Goal: Find specific page/section: Find specific page/section

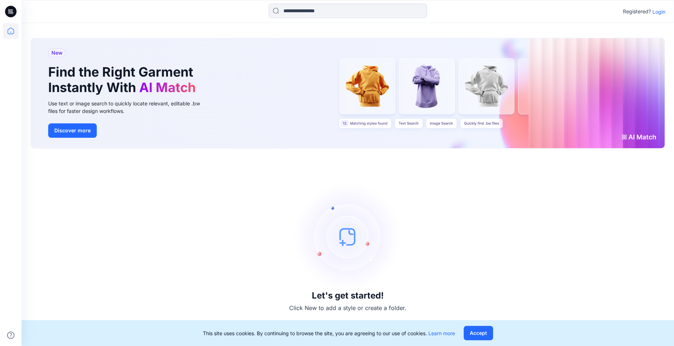
click at [665, 9] on p "Login" at bounding box center [658, 12] width 13 height 8
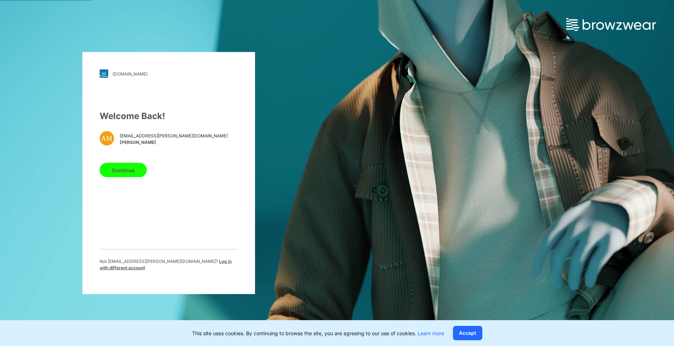
click at [118, 173] on button "Continue" at bounding box center [123, 170] width 47 height 14
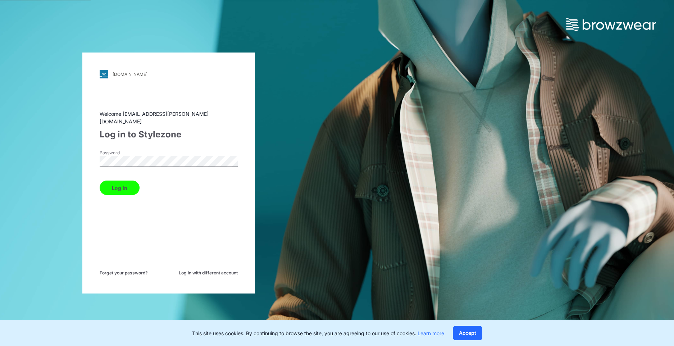
click at [109, 182] on button "Log in" at bounding box center [120, 187] width 40 height 14
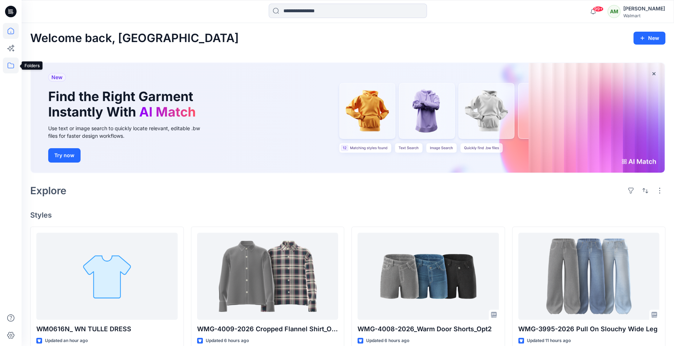
click at [10, 67] on icon at bounding box center [11, 66] width 16 height 16
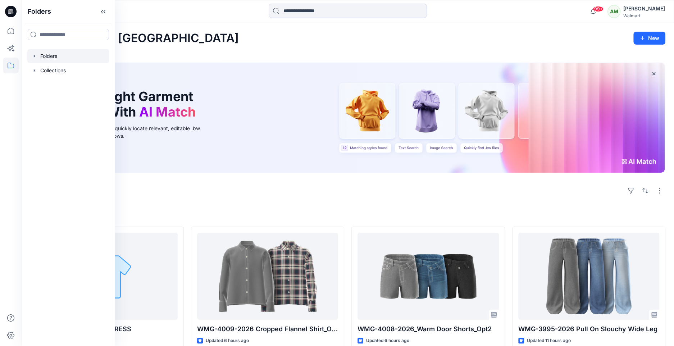
click at [35, 58] on icon "button" at bounding box center [35, 56] width 6 height 6
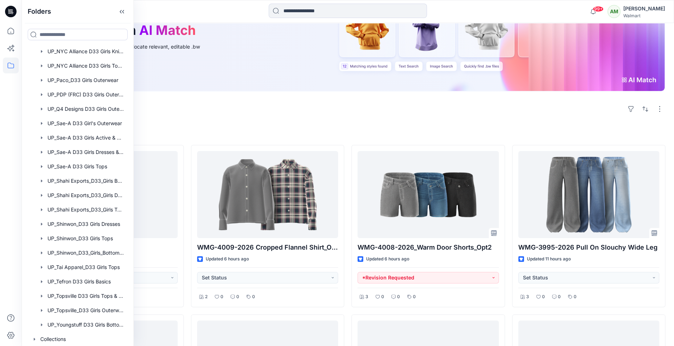
scroll to position [83, 0]
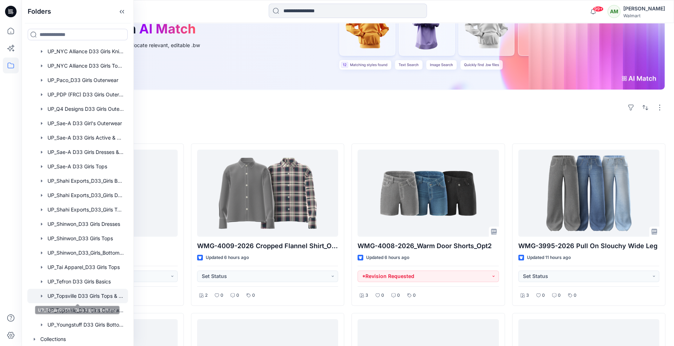
click at [76, 295] on div at bounding box center [77, 296] width 101 height 14
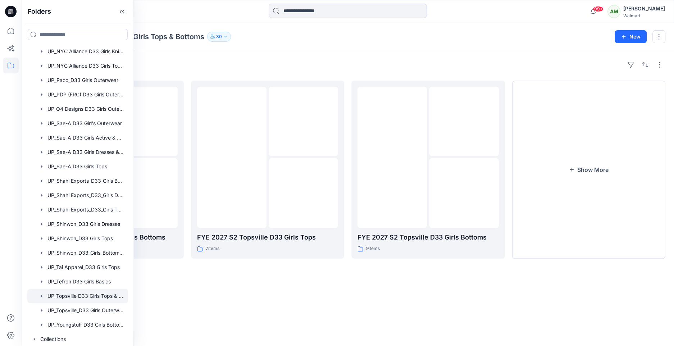
click at [184, 291] on div "Folders FYE 2027 S3 Topsville D33 Girls Bottoms 7 items FYE 2027 S2 Topsville D…" at bounding box center [348, 197] width 652 height 295
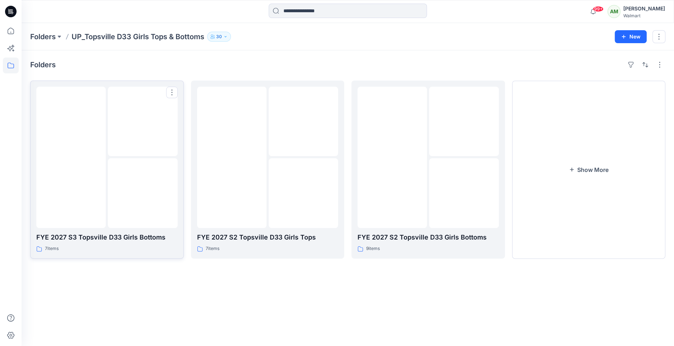
click at [143, 193] on img at bounding box center [143, 193] width 0 height 0
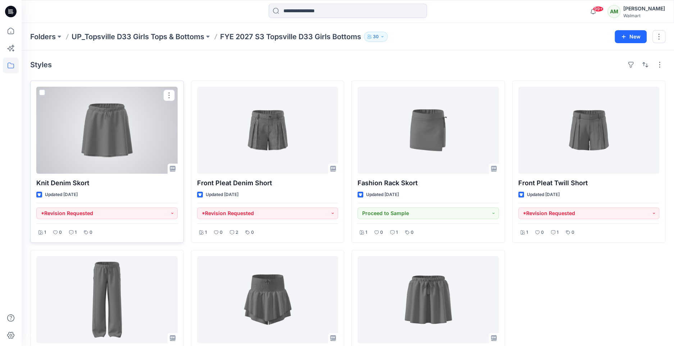
click at [120, 143] on div at bounding box center [106, 130] width 141 height 87
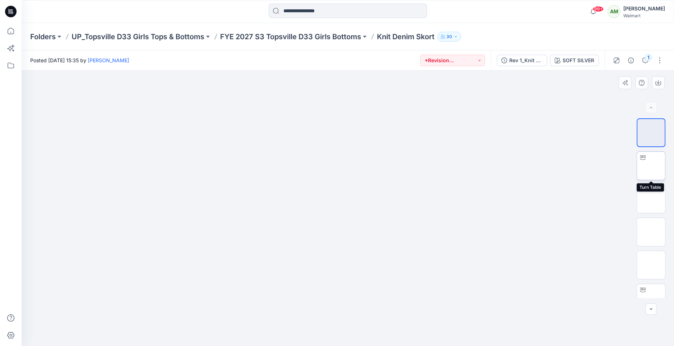
click at [651, 166] on img at bounding box center [651, 166] width 0 height 0
drag, startPoint x: 347, startPoint y: 334, endPoint x: 357, endPoint y: 341, distance: 12.4
click at [357, 338] on icon at bounding box center [348, 324] width 217 height 27
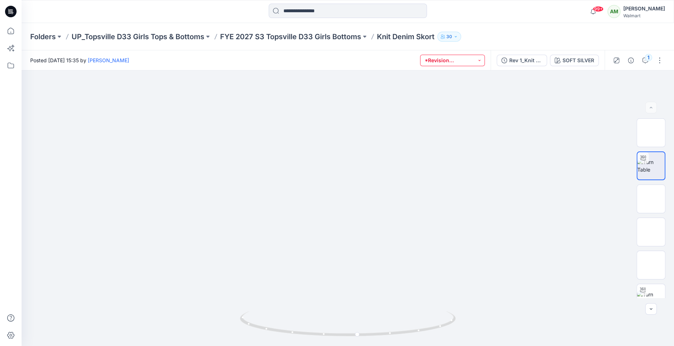
click at [478, 60] on button "*Revision Requested" at bounding box center [452, 61] width 65 height 12
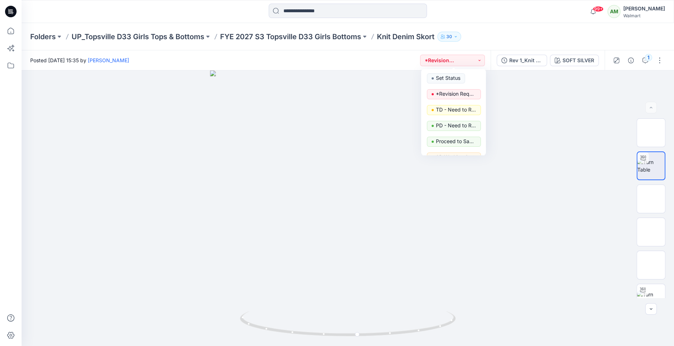
click at [494, 50] on div "Folders UP_Topsville D33 Girls Tops & Bottoms FYE 2027 S3 Topsville D33 Girls B…" at bounding box center [348, 36] width 652 height 27
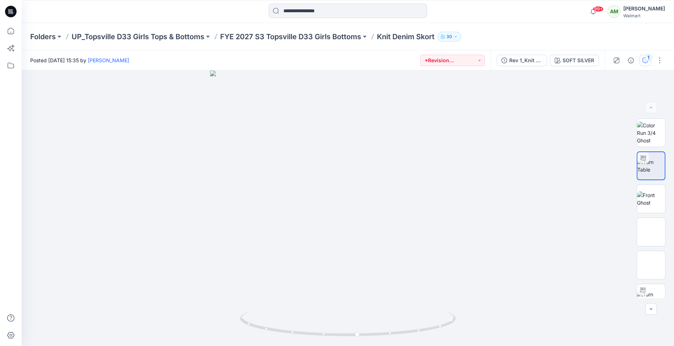
click at [645, 59] on icon "button" at bounding box center [645, 61] width 6 height 6
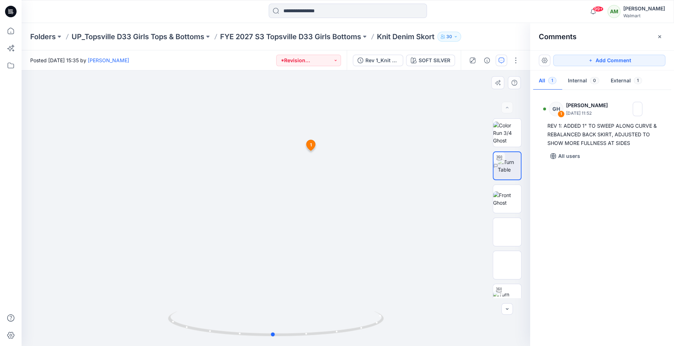
drag, startPoint x: 287, startPoint y: 334, endPoint x: 490, endPoint y: 291, distance: 207.4
click at [490, 291] on div "XLSX SOFT SILVER Loading... Material Properties Loading... 2 1 GH [PERSON_NAME]…" at bounding box center [276, 207] width 508 height 275
click at [273, 333] on icon at bounding box center [276, 324] width 217 height 27
click at [5, 65] on icon at bounding box center [11, 66] width 16 height 16
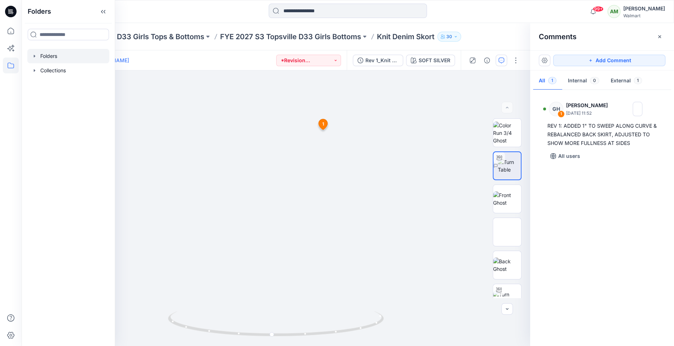
click at [30, 61] on div at bounding box center [68, 56] width 82 height 14
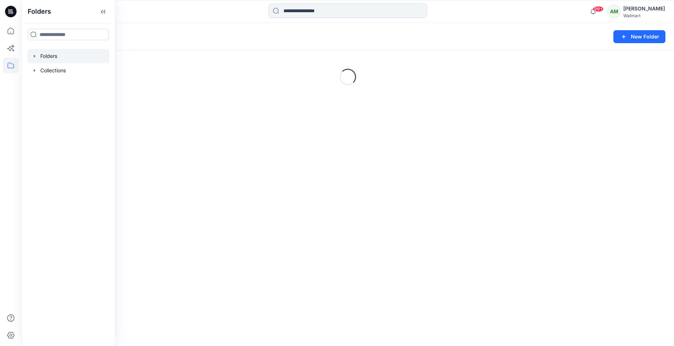
click at [35, 55] on icon "button" at bounding box center [34, 56] width 1 height 3
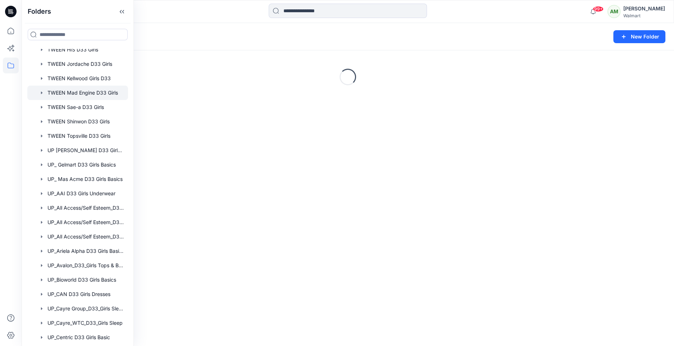
scroll to position [166, 0]
click at [80, 106] on div at bounding box center [77, 106] width 101 height 14
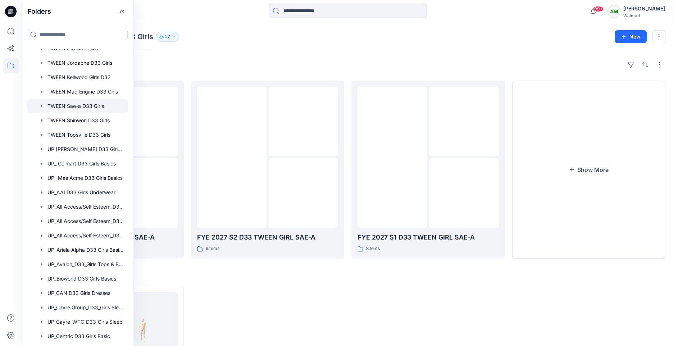
click at [211, 38] on div "Folders TWEEN Sae-a D33 Girls 27" at bounding box center [319, 37] width 579 height 10
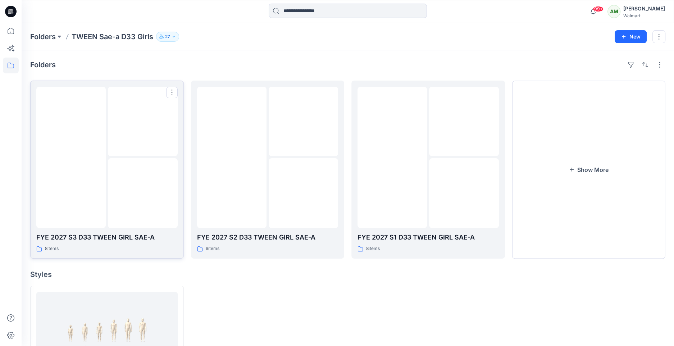
click at [143, 193] on img at bounding box center [143, 193] width 0 height 0
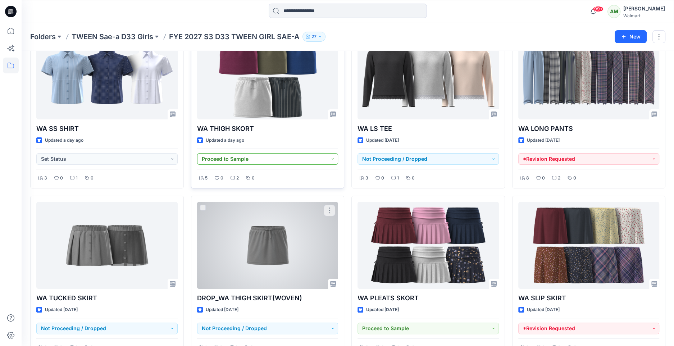
scroll to position [73, 0]
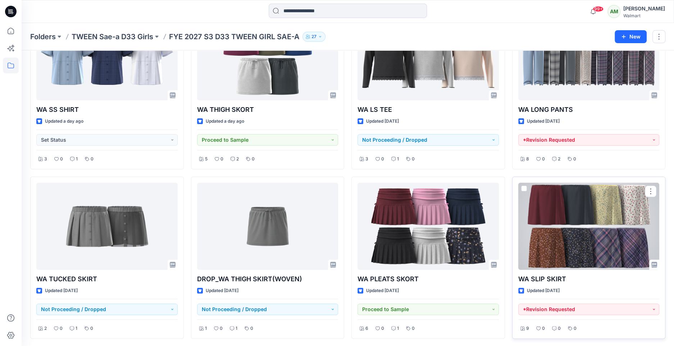
click at [561, 210] on div at bounding box center [588, 226] width 141 height 87
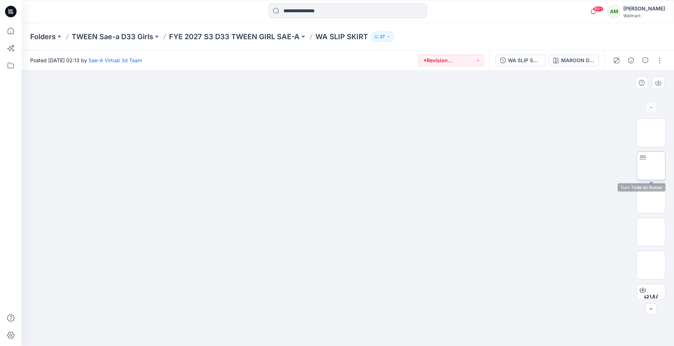
click at [651, 166] on img at bounding box center [651, 166] width 0 height 0
click at [363, 334] on circle at bounding box center [365, 334] width 4 height 4
